Goal: Find specific page/section: Find specific page/section

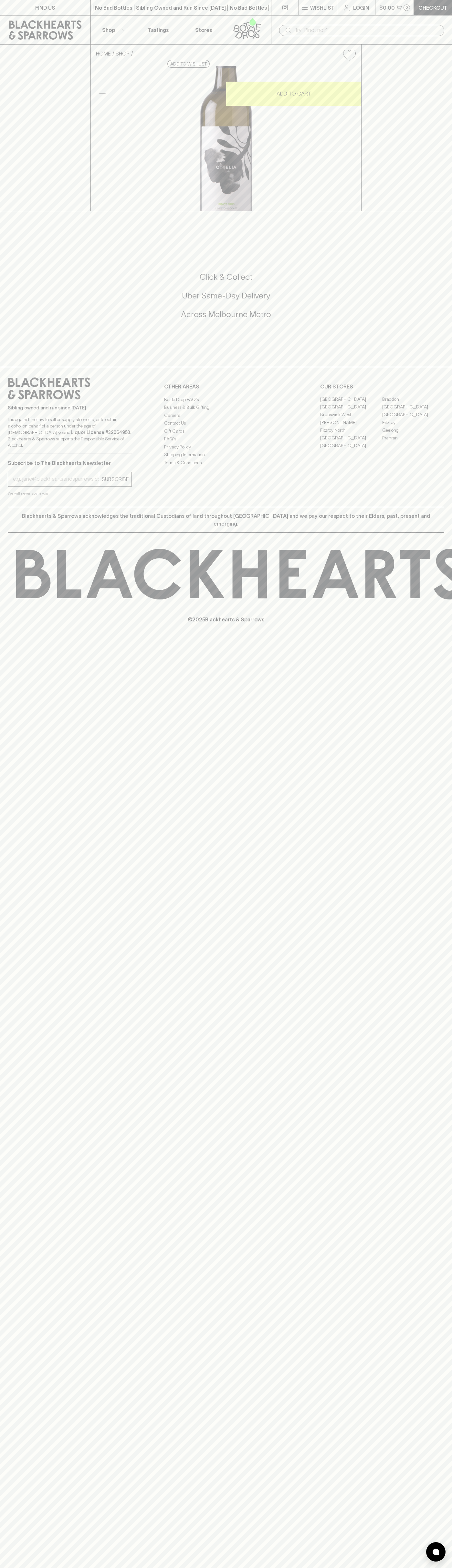
click at [291, 1] on link at bounding box center [284, 7] width 27 height 15
click at [442, 411] on link "[GEOGRAPHIC_DATA]" at bounding box center [413, 407] width 62 height 8
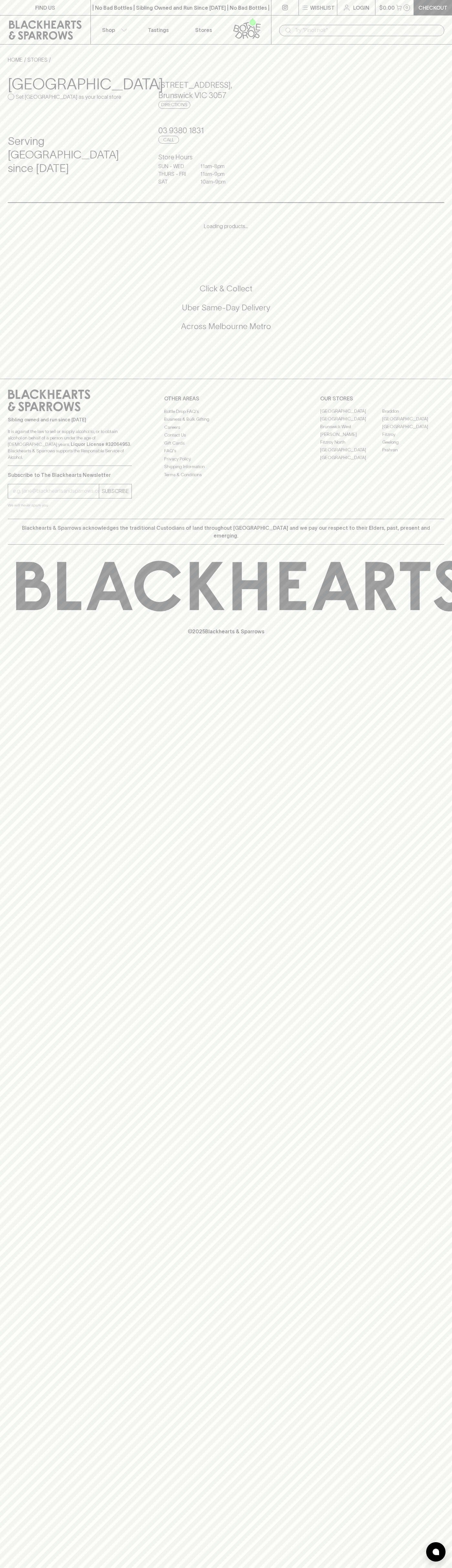
click at [251, 1567] on html "FIND US | No Bad Bottles | Sibling Owned and Run Since 2006 | No Bad Bottles | …" at bounding box center [226, 784] width 452 height 1568
click at [32, 1444] on div "FIND US | No Bad Bottles | Sibling Owned and Run Since 2006 | No Bad Bottles | …" at bounding box center [226, 784] width 452 height 1568
